Goal: Task Accomplishment & Management: Manage account settings

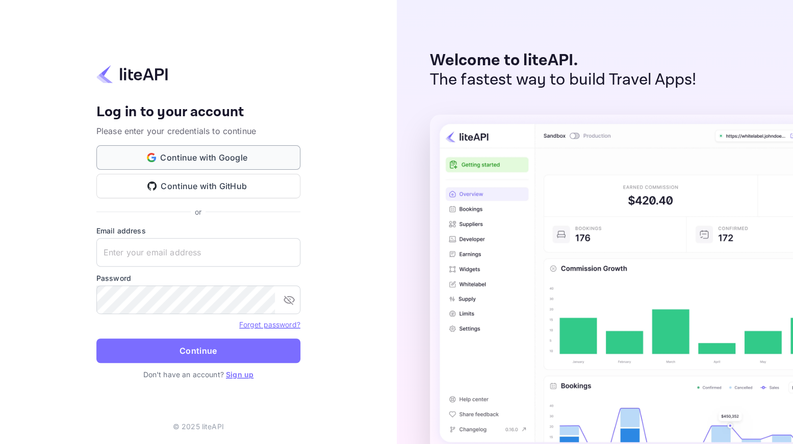
click at [242, 158] on button "Continue with Google" at bounding box center [198, 157] width 204 height 24
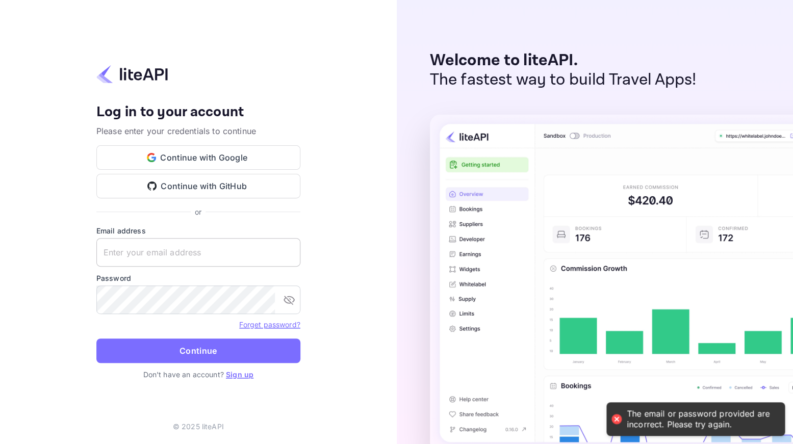
click at [236, 251] on input "text" at bounding box center [198, 252] width 204 height 29
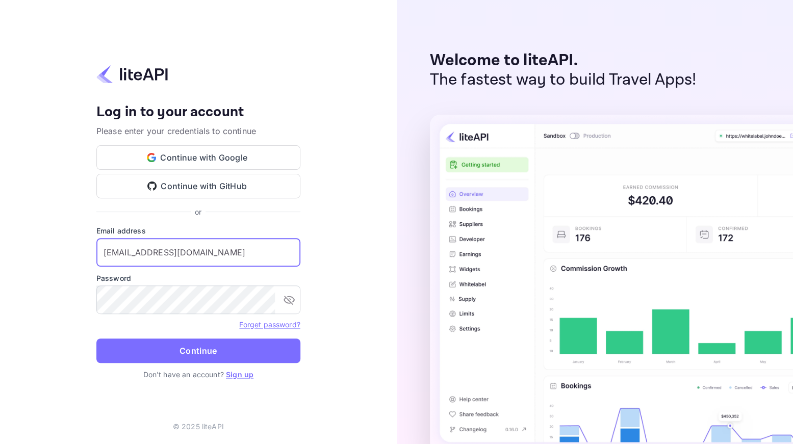
type input "admin@tripnas.com"
click at [96, 339] on button "Continue" at bounding box center [198, 351] width 204 height 24
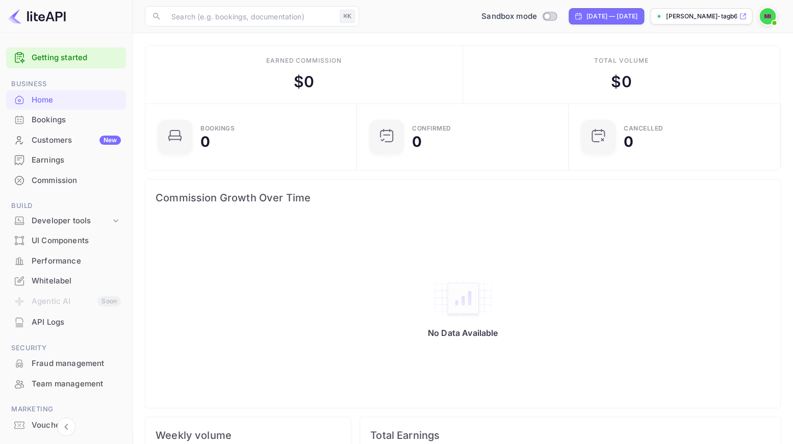
click at [690, 17] on p "[PERSON_NAME]-tagb6.n..." at bounding box center [701, 16] width 71 height 9
